Goal: Navigation & Orientation: Find specific page/section

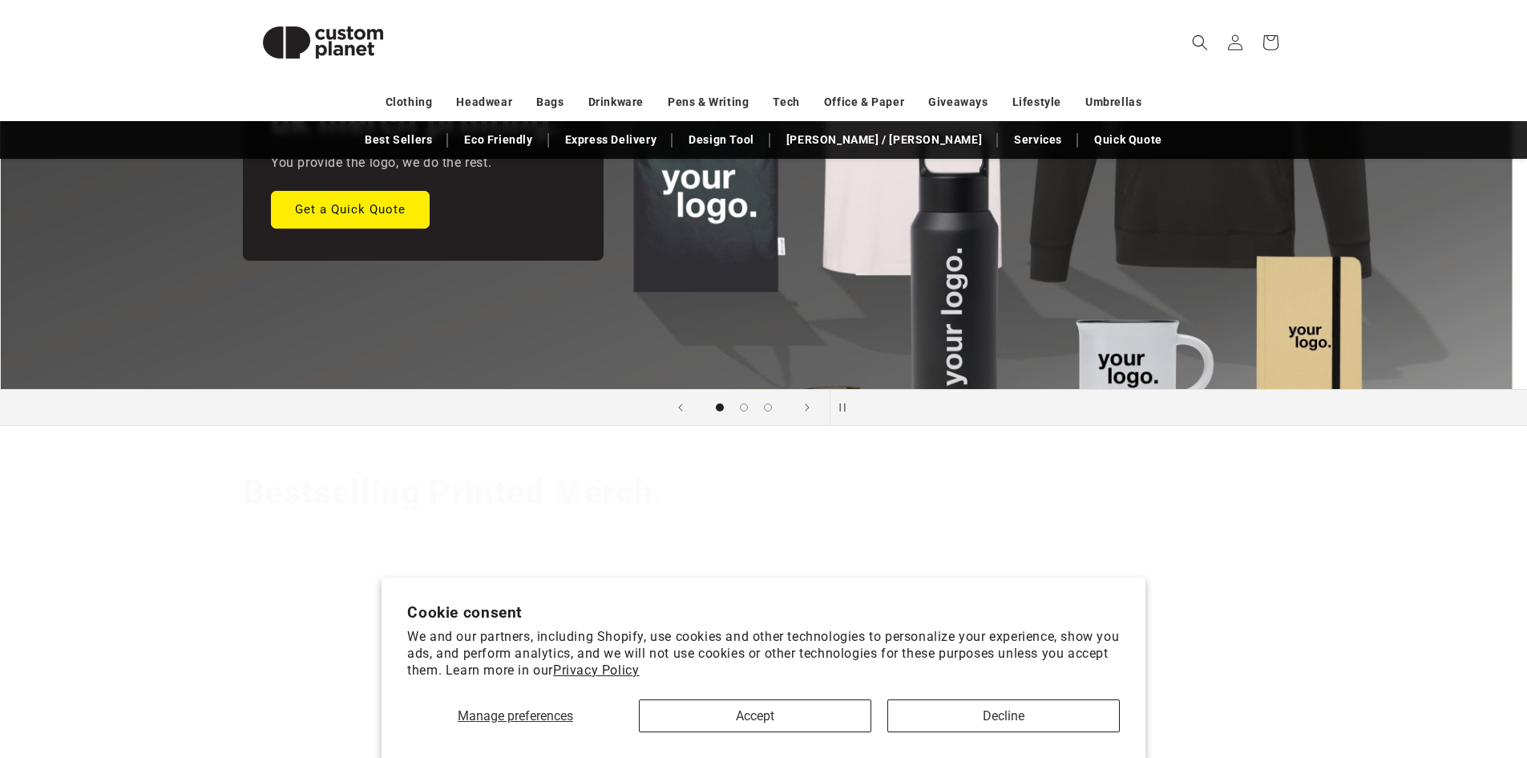
scroll to position [401, 0]
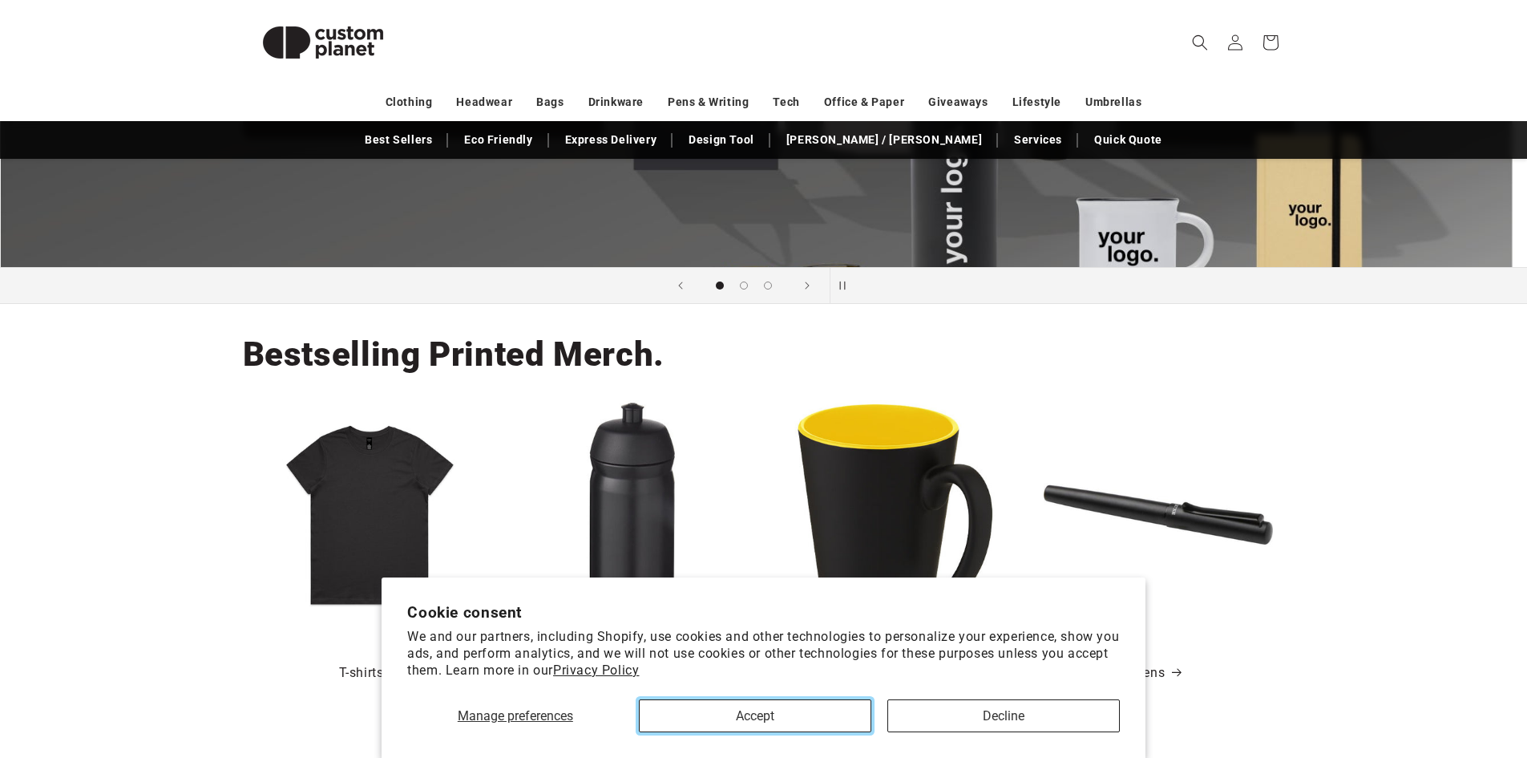
click at [801, 709] on button "Accept" at bounding box center [755, 715] width 232 height 33
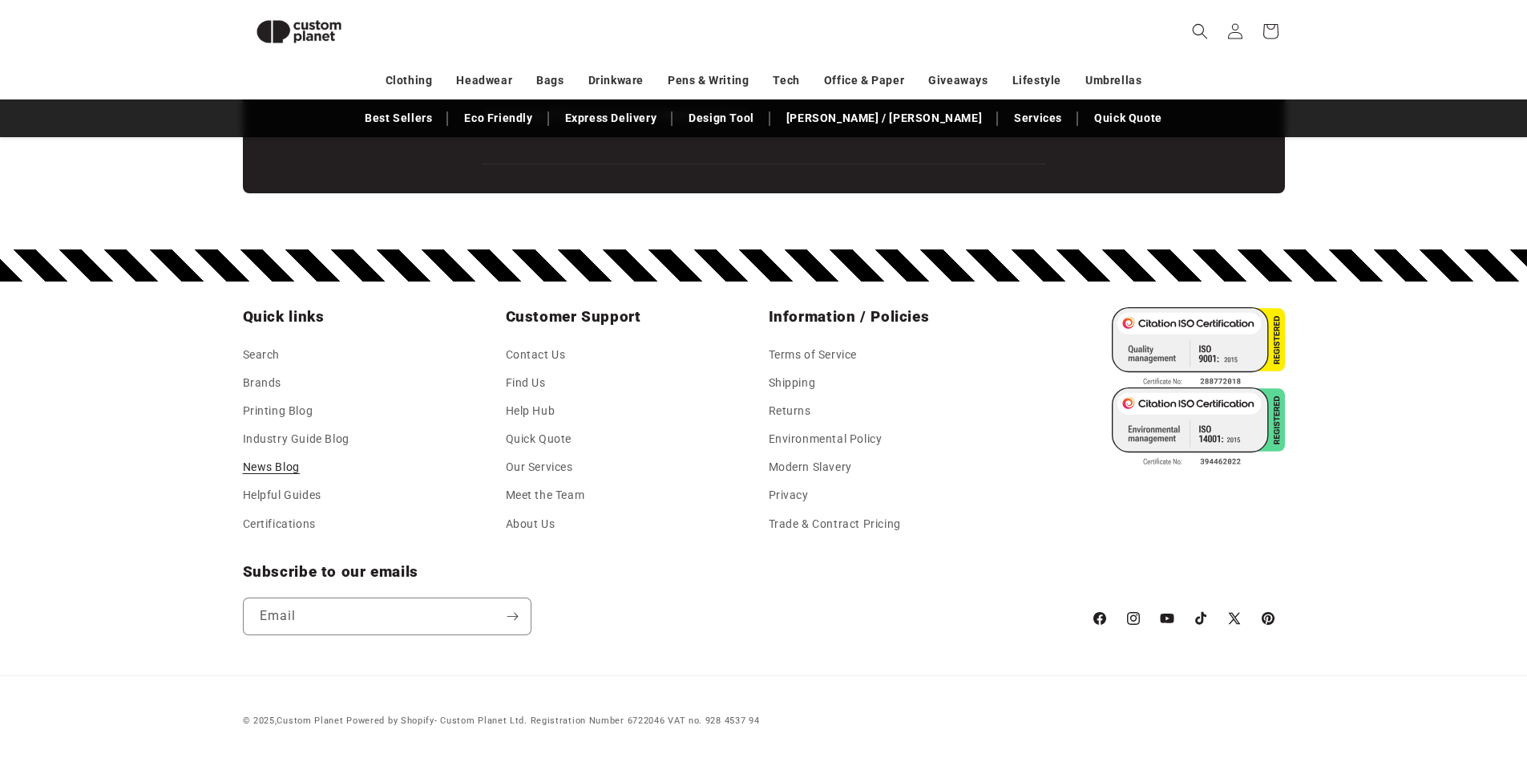
scroll to position [0, 1527]
click at [296, 416] on link "Printing Blog" at bounding box center [278, 411] width 71 height 28
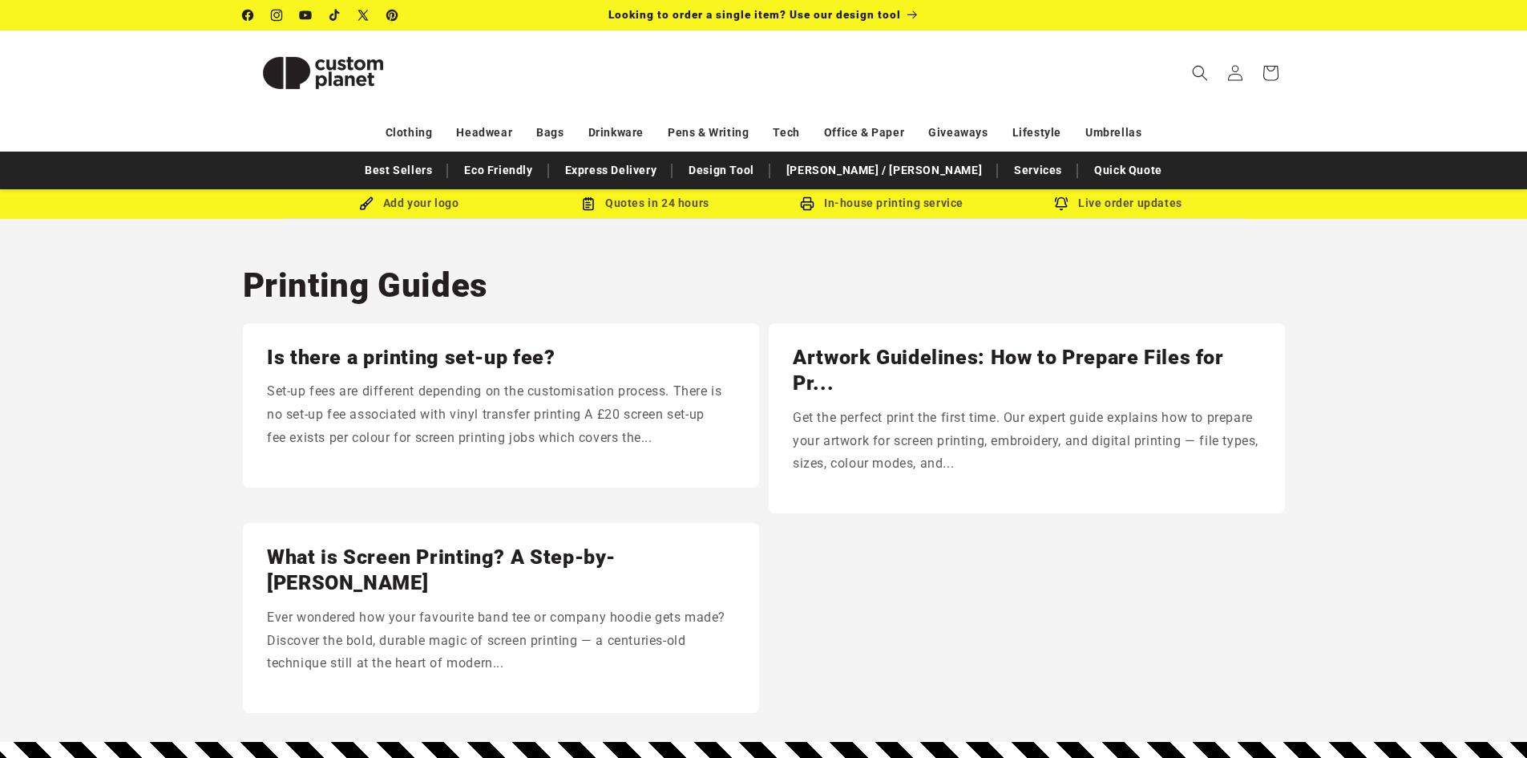
click at [382, 87] on img at bounding box center [323, 73] width 160 height 72
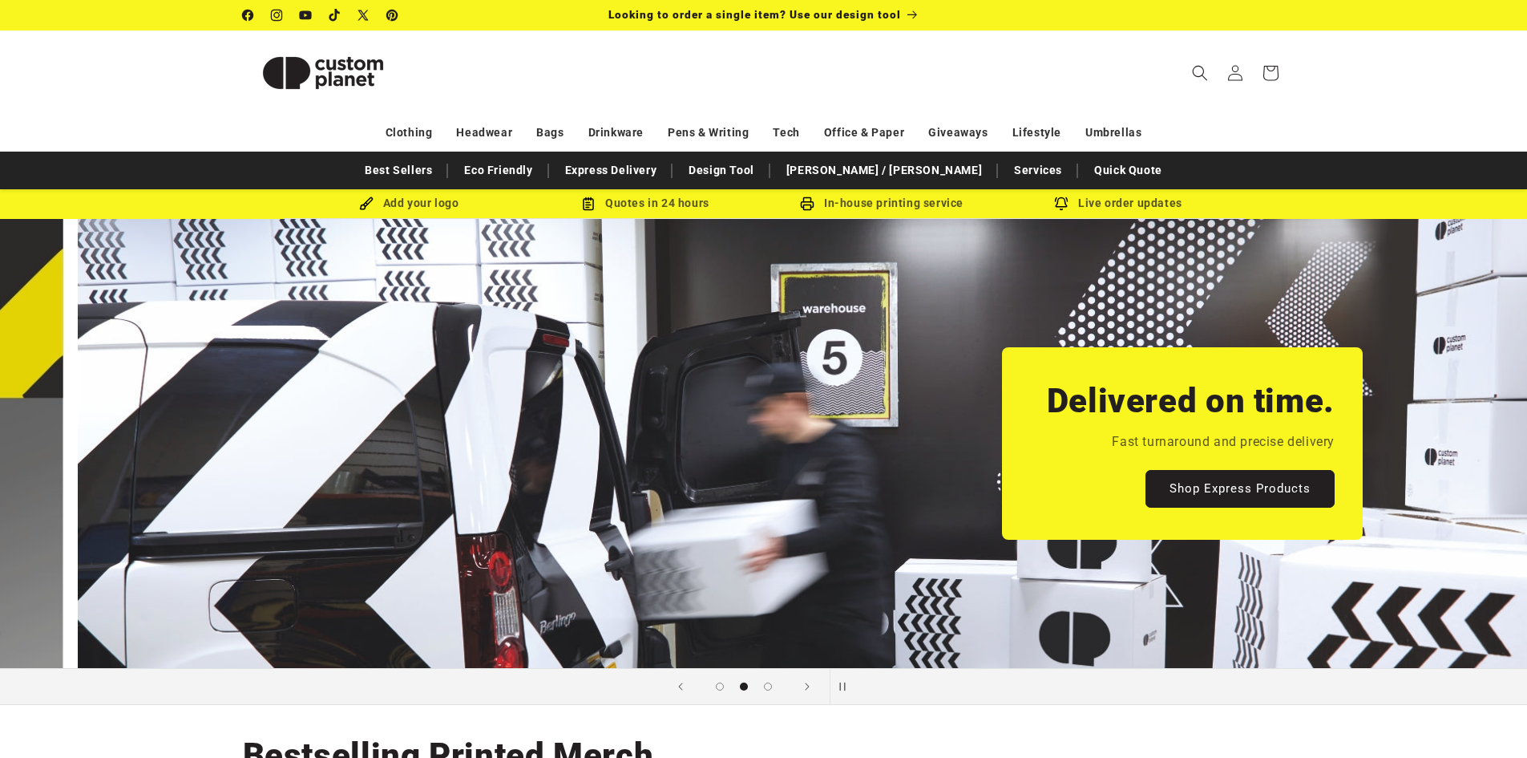
scroll to position [0, 1510]
